Goal: Task Accomplishment & Management: Manage account settings

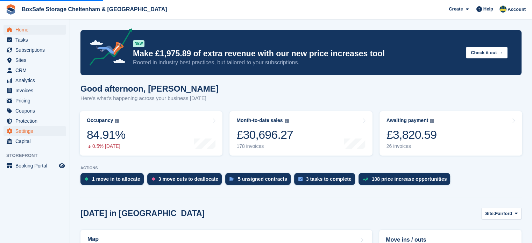
click at [34, 132] on span "Settings" at bounding box center [36, 131] width 42 height 10
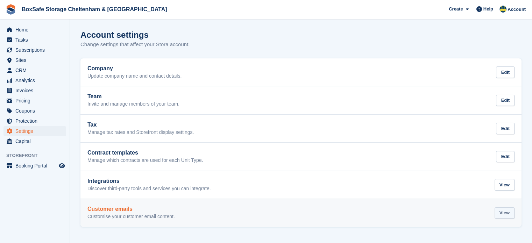
click at [503, 214] on div "View" at bounding box center [505, 213] width 20 height 12
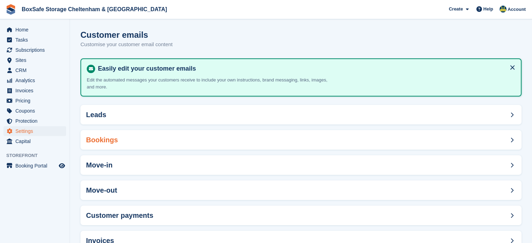
click at [260, 140] on div "Bookings" at bounding box center [300, 140] width 441 height 20
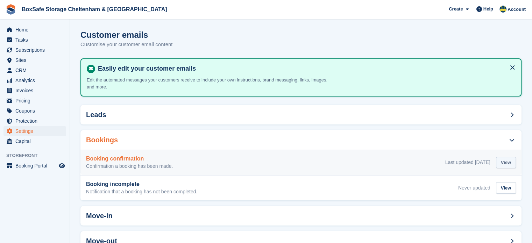
click at [501, 164] on div "View" at bounding box center [506, 163] width 20 height 12
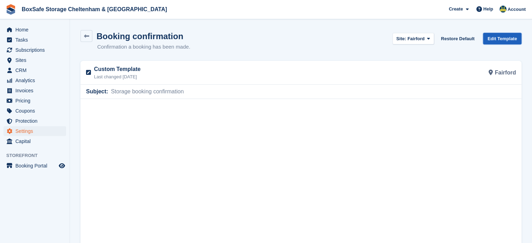
click at [505, 41] on link "Edit Template" at bounding box center [502, 39] width 38 height 12
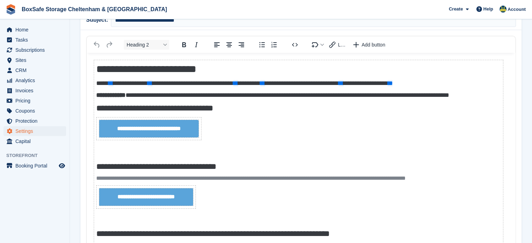
scroll to position [115, 0]
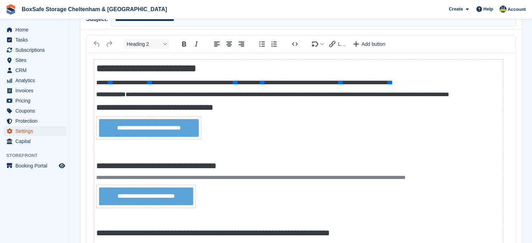
click at [36, 131] on span "Settings" at bounding box center [36, 131] width 42 height 10
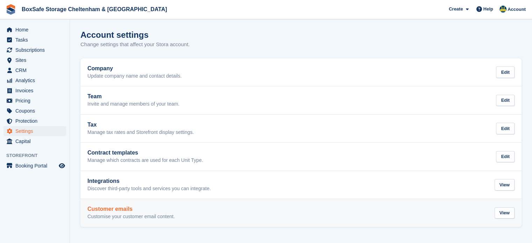
click at [298, 212] on div "Customer emails Customise your customer email content. View" at bounding box center [300, 213] width 427 height 14
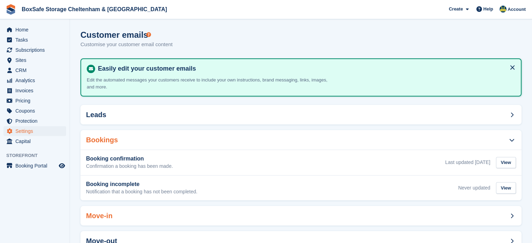
click at [186, 218] on div "Move-in" at bounding box center [300, 216] width 441 height 20
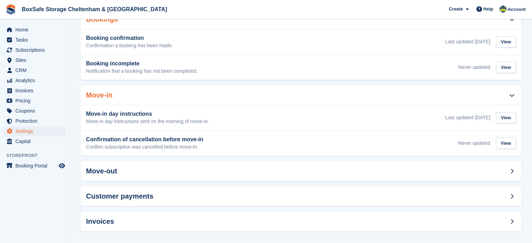
scroll to position [124, 0]
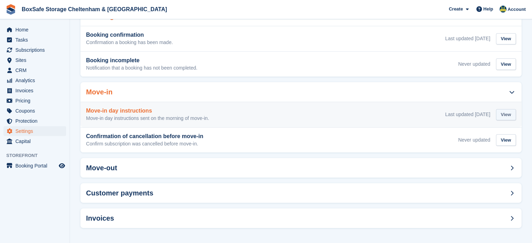
click at [502, 116] on div "View" at bounding box center [506, 115] width 20 height 12
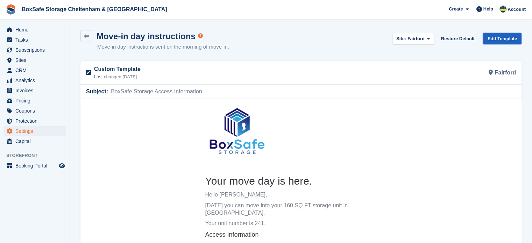
click at [501, 39] on link "Edit Template" at bounding box center [502, 39] width 38 height 12
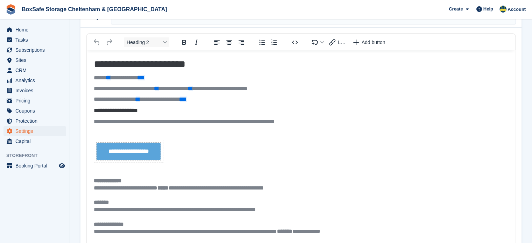
scroll to position [119, 0]
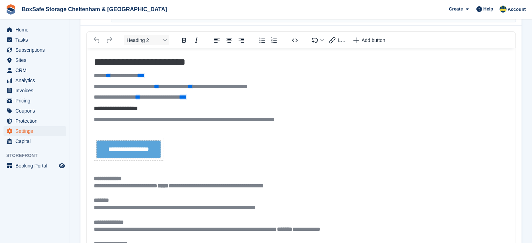
click at [227, 96] on p "**********" at bounding box center [298, 97] width 409 height 7
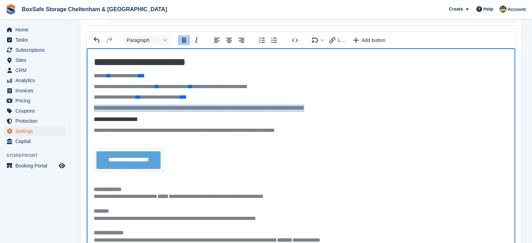
drag, startPoint x: 367, startPoint y: 109, endPoint x: 89, endPoint y: 108, distance: 278.1
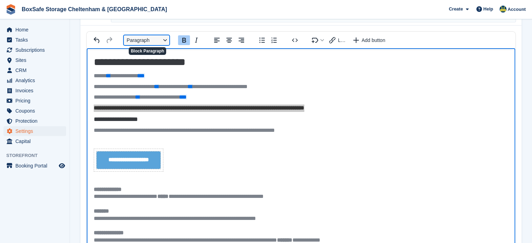
click at [165, 40] on button "Paragraph" at bounding box center [146, 40] width 45 height 10
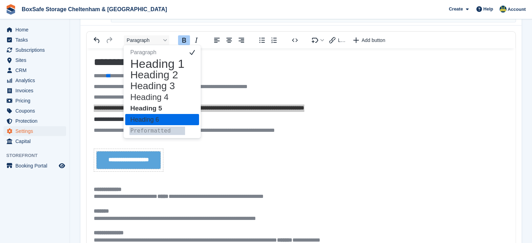
click at [169, 116] on h6 "Heading 6" at bounding box center [157, 119] width 56 height 8
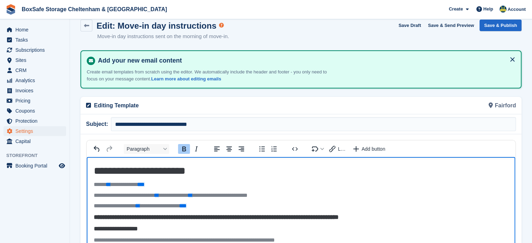
scroll to position [0, 0]
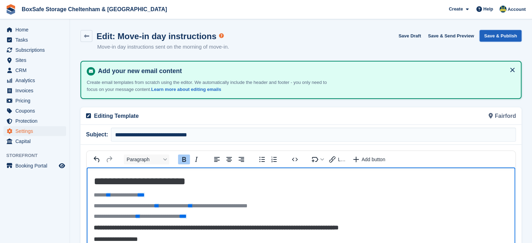
click at [497, 35] on button "Save & Publish" at bounding box center [501, 36] width 42 height 12
